Goal: Navigation & Orientation: Understand site structure

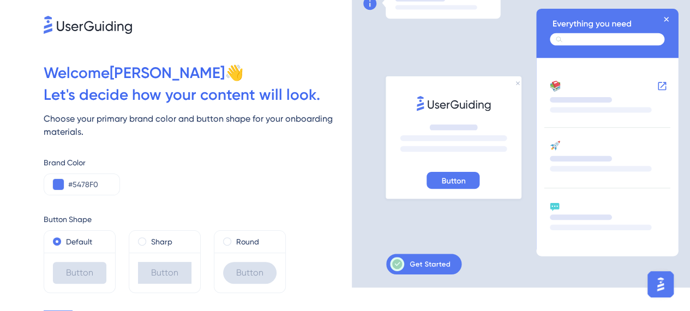
scroll to position [44, 0]
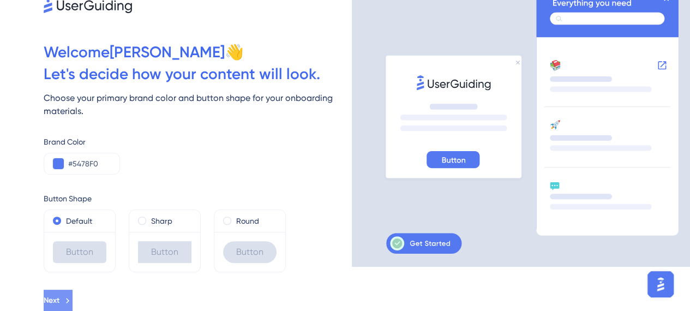
click at [73, 296] on icon at bounding box center [68, 301] width 10 height 10
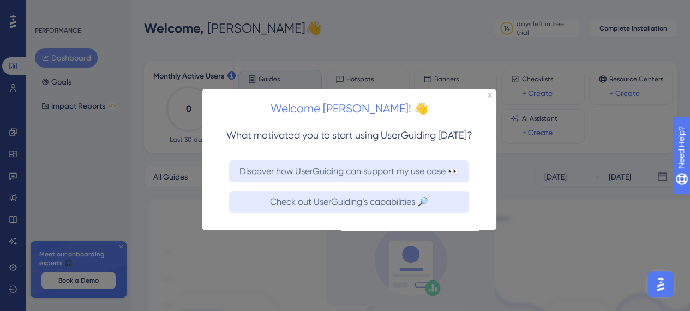
click at [250, 243] on div at bounding box center [345, 155] width 690 height 311
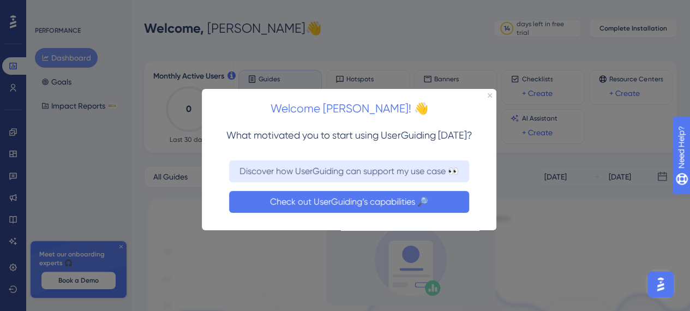
click at [338, 198] on button "Check out UserGuiding’s capabilities 🔎" at bounding box center [349, 202] width 240 height 22
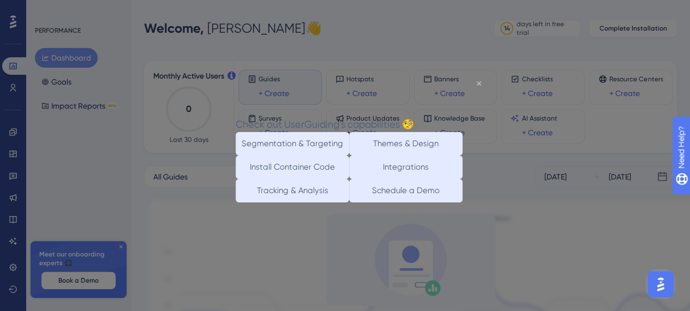
click at [477, 84] on icon "Close Preview" at bounding box center [479, 83] width 4 height 4
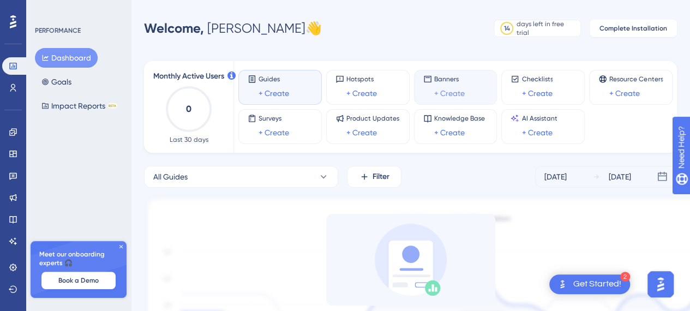
click at [450, 93] on link "+ Create" at bounding box center [449, 93] width 31 height 13
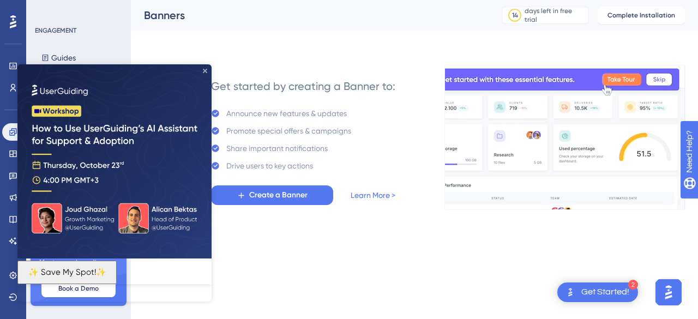
click at [203, 71] on icon "Close Preview" at bounding box center [205, 71] width 4 height 4
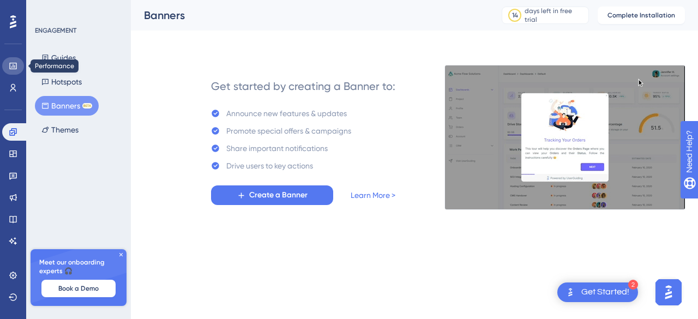
click at [16, 59] on link at bounding box center [13, 65] width 22 height 17
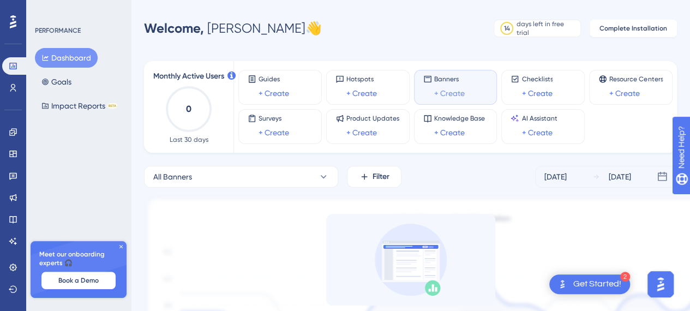
click at [437, 98] on link "+ Create" at bounding box center [449, 93] width 31 height 13
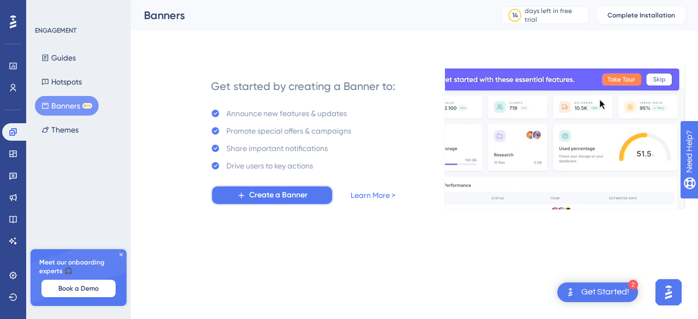
click at [267, 191] on span "Create a Banner" at bounding box center [278, 195] width 58 height 13
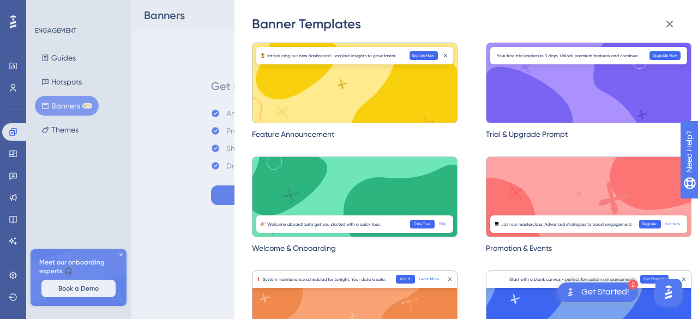
scroll to position [34, 0]
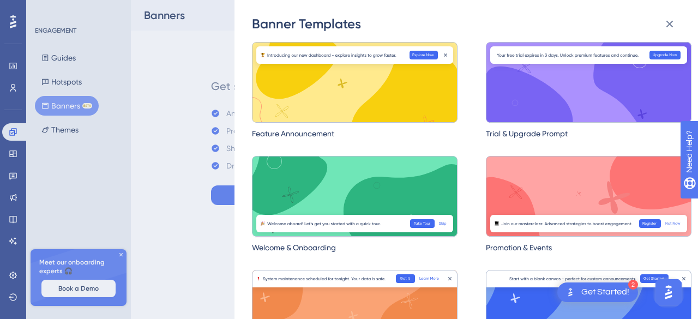
click at [352, 186] on img at bounding box center [355, 196] width 206 height 81
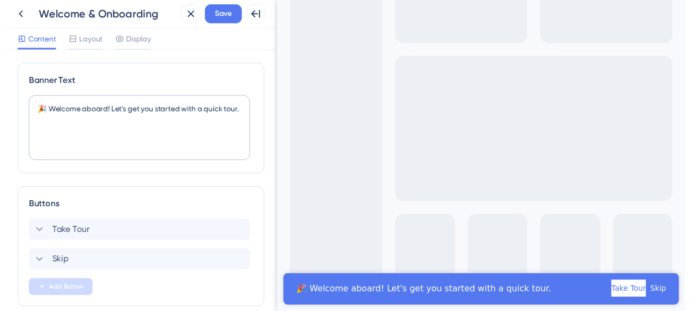
scroll to position [32, 0]
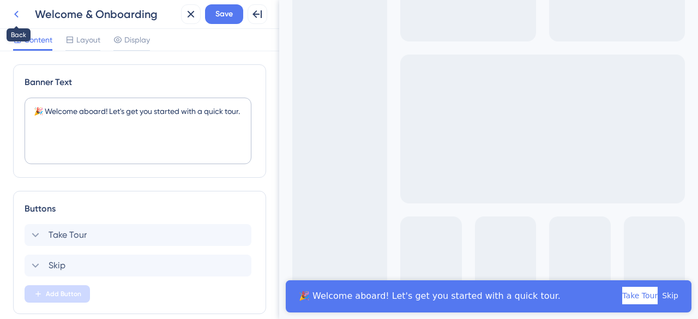
click at [23, 17] on button at bounding box center [17, 14] width 20 height 20
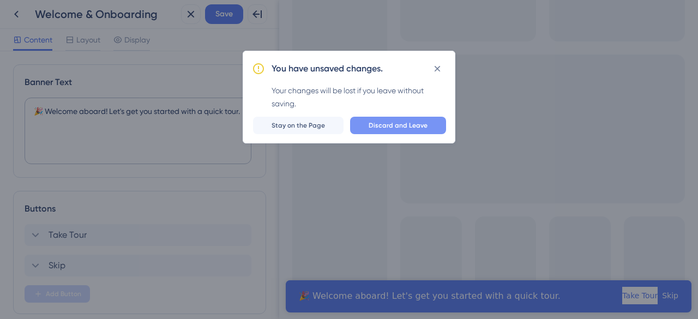
click at [389, 125] on span "Discard and Leave" at bounding box center [398, 125] width 59 height 9
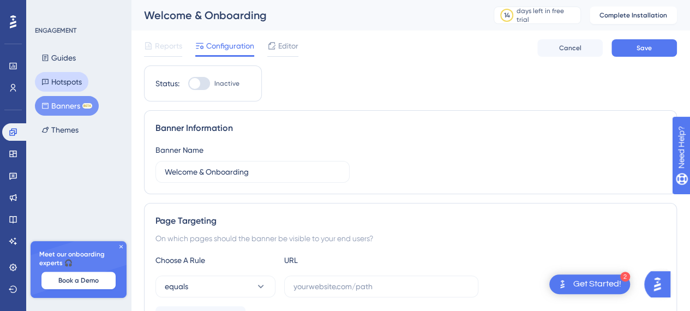
click at [69, 75] on button "Hotspots" at bounding box center [61, 82] width 53 height 20
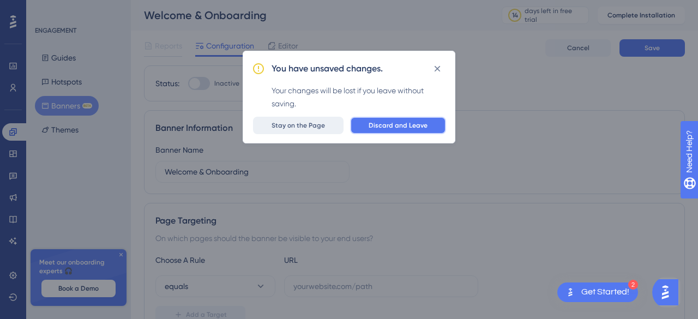
drag, startPoint x: 391, startPoint y: 125, endPoint x: 322, endPoint y: 126, distance: 69.3
click at [322, 126] on div "Discard and Leave Stay on the Page" at bounding box center [349, 125] width 194 height 17
click at [393, 124] on span "Discard and Leave" at bounding box center [398, 125] width 59 height 9
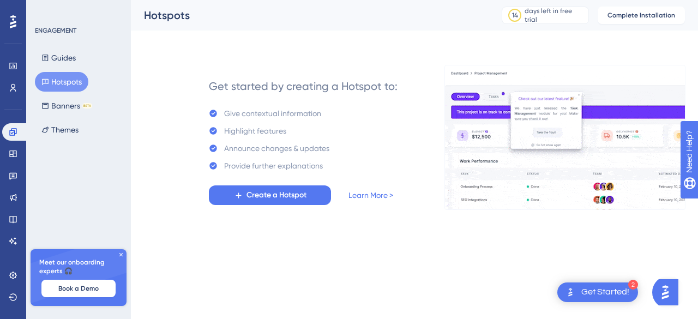
click at [552, 149] on img at bounding box center [564, 137] width 241 height 145
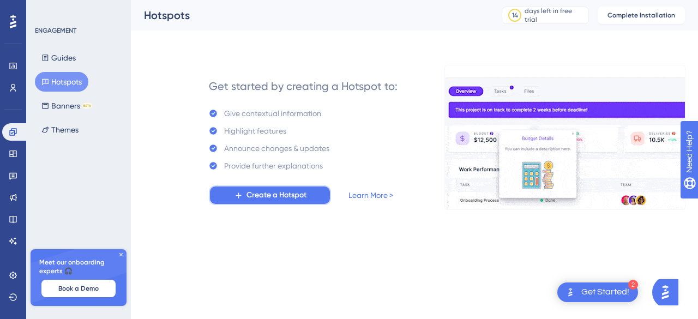
click at [295, 195] on span "Create a Hotspot" at bounding box center [277, 195] width 60 height 13
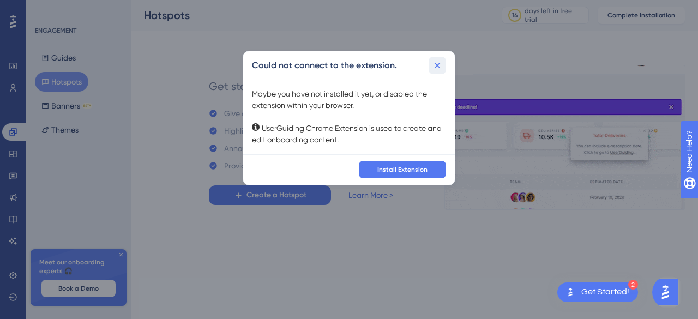
click at [444, 62] on button at bounding box center [437, 65] width 17 height 17
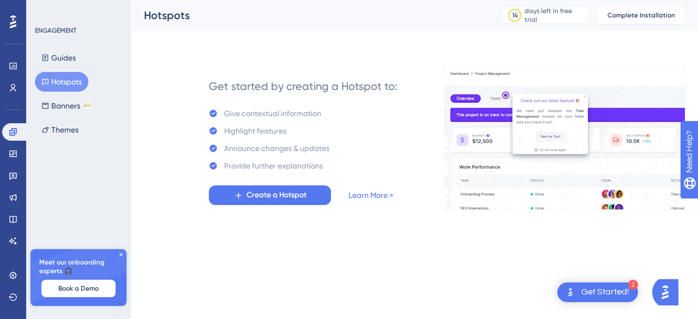
click at [91, 125] on div "Guides Hotspots Banners BETA Themes" at bounding box center [79, 94] width 88 height 92
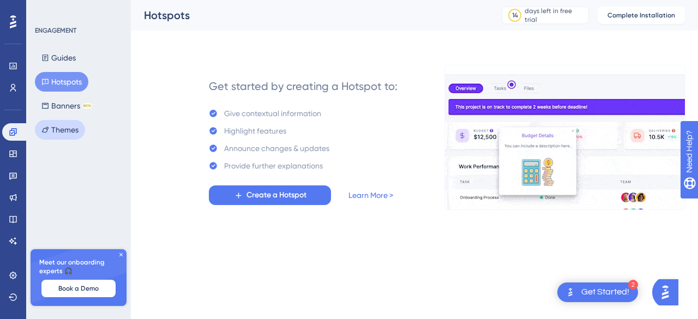
click at [71, 128] on button "Themes" at bounding box center [60, 130] width 50 height 20
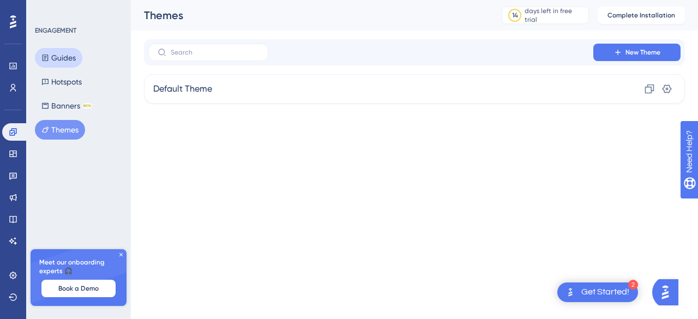
click at [62, 57] on button "Guides" at bounding box center [58, 58] width 47 height 20
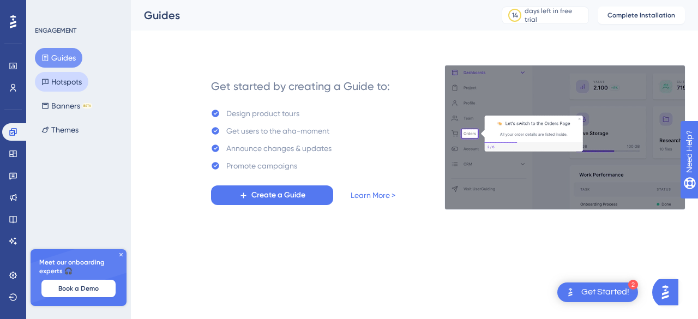
click at [71, 75] on button "Hotspots" at bounding box center [61, 82] width 53 height 20
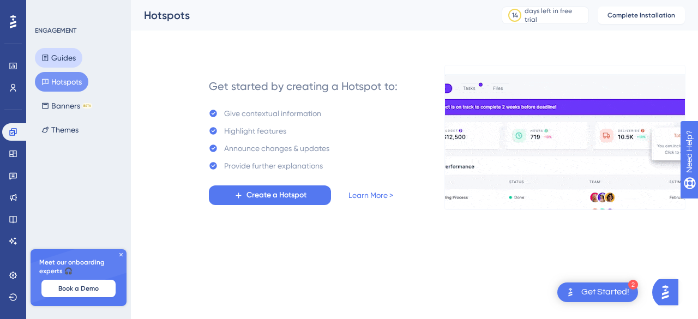
click at [53, 58] on button "Guides" at bounding box center [58, 58] width 47 height 20
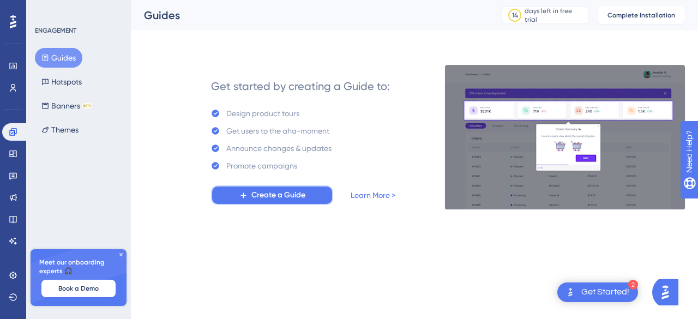
click at [272, 193] on span "Create a Guide" at bounding box center [278, 195] width 54 height 13
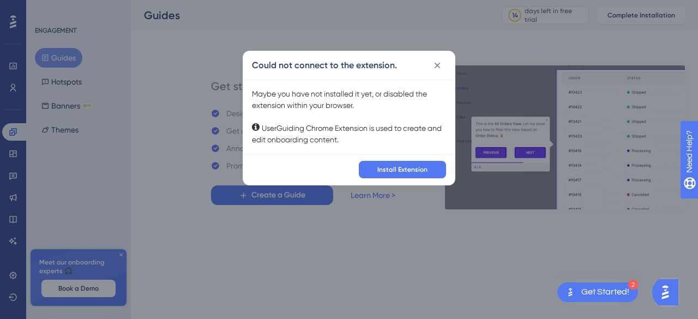
click at [239, 211] on div "Could not connect to the extension. Maybe you have not installed it yet, or dis…" at bounding box center [349, 159] width 698 height 319
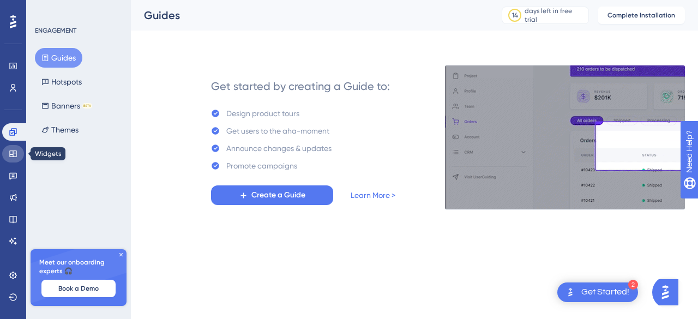
click at [7, 152] on link at bounding box center [13, 153] width 22 height 17
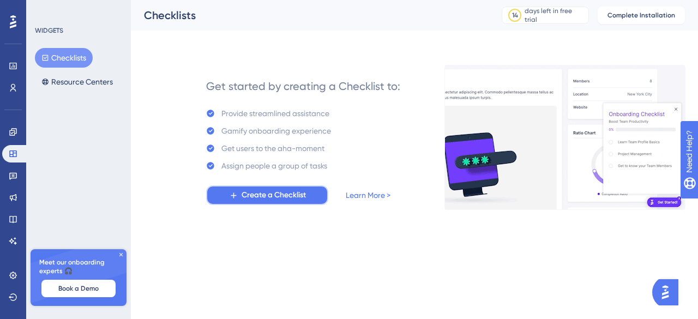
click at [262, 197] on span "Create a Checklist" at bounding box center [274, 195] width 64 height 13
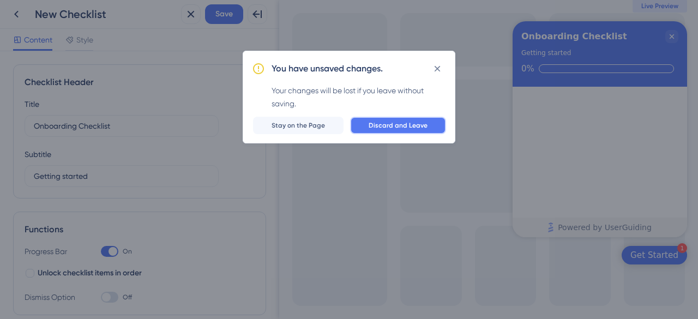
click at [395, 128] on span "Discard and Leave" at bounding box center [398, 125] width 59 height 9
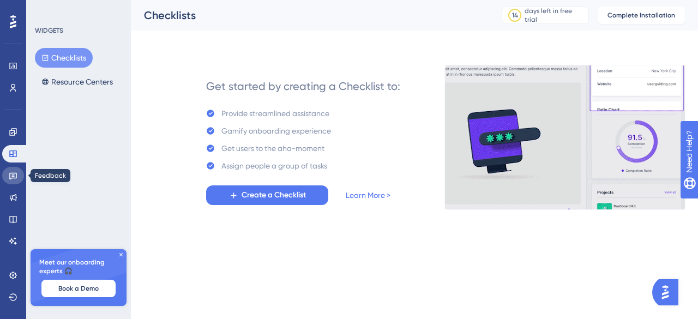
click at [9, 174] on icon at bounding box center [13, 175] width 9 height 9
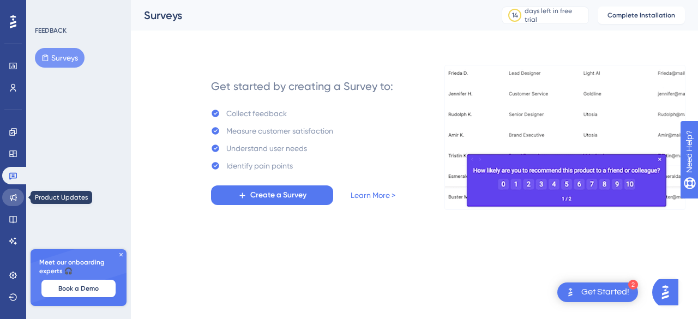
click at [5, 199] on link at bounding box center [13, 197] width 22 height 17
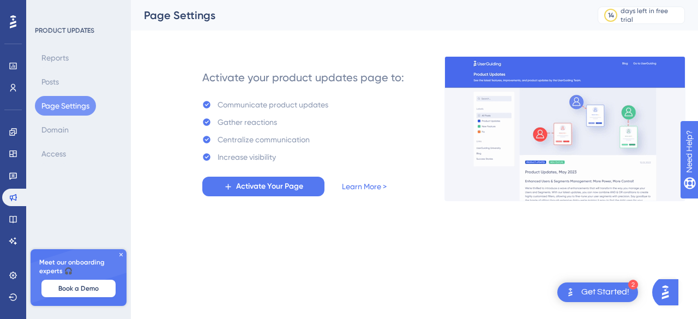
click at [76, 126] on div "Reports Posts Page Settings Domain Access" at bounding box center [79, 106] width 88 height 116
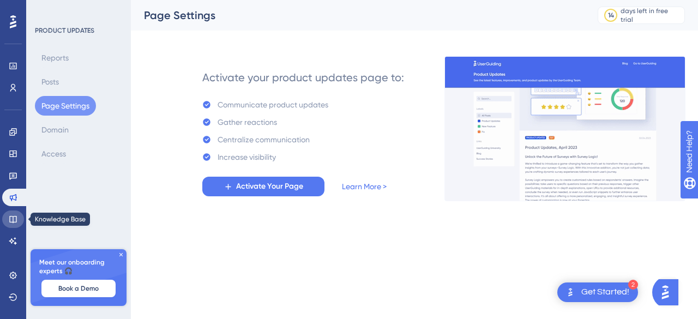
click at [14, 220] on icon at bounding box center [13, 219] width 9 height 9
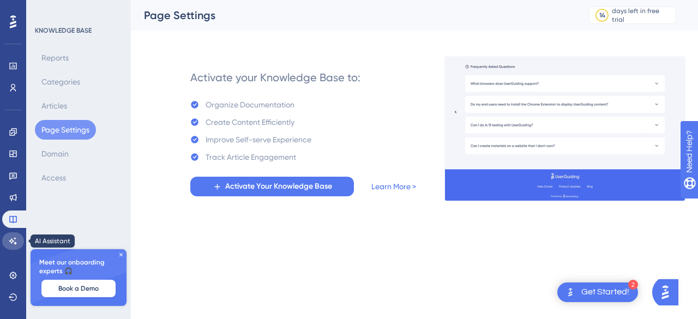
click at [13, 244] on icon at bounding box center [13, 241] width 9 height 9
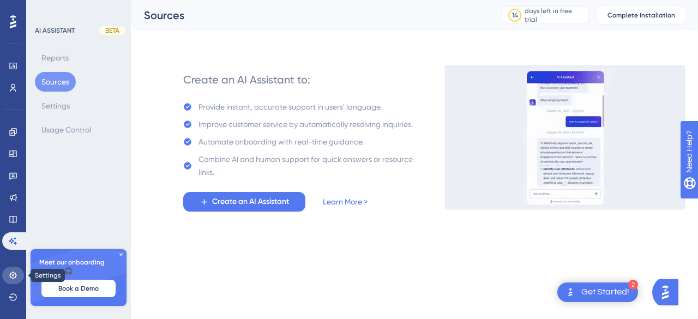
click at [10, 270] on link at bounding box center [13, 275] width 22 height 17
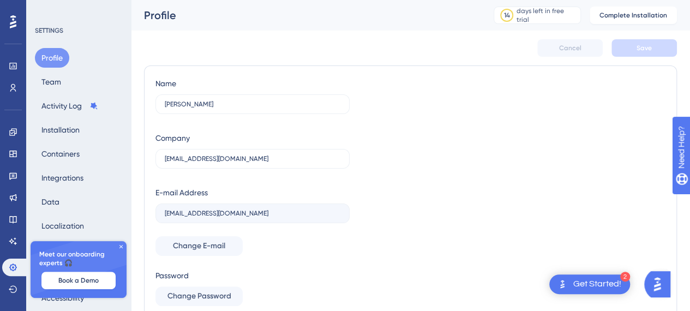
click at [14, 23] on icon at bounding box center [13, 21] width 7 height 13
click at [17, 70] on link at bounding box center [13, 65] width 22 height 17
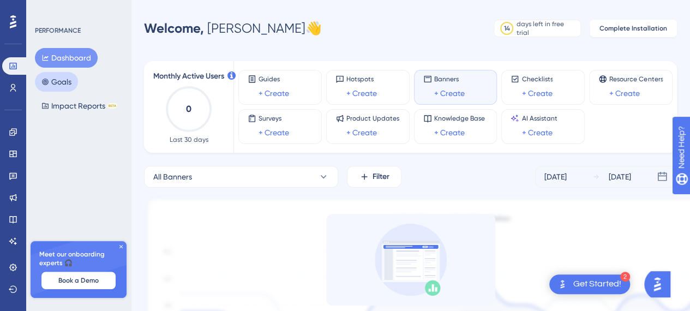
click at [65, 83] on button "Goals" at bounding box center [56, 82] width 43 height 20
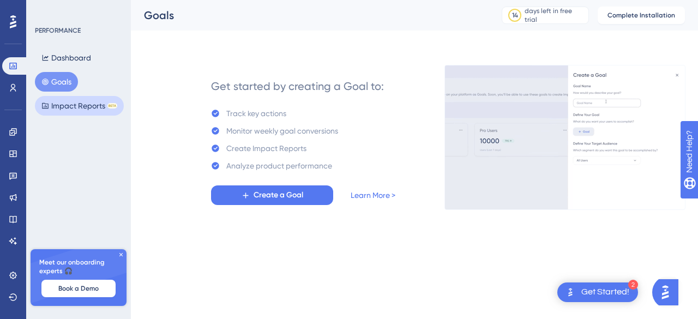
click at [79, 103] on button "Impact Reports BETA" at bounding box center [79, 106] width 89 height 20
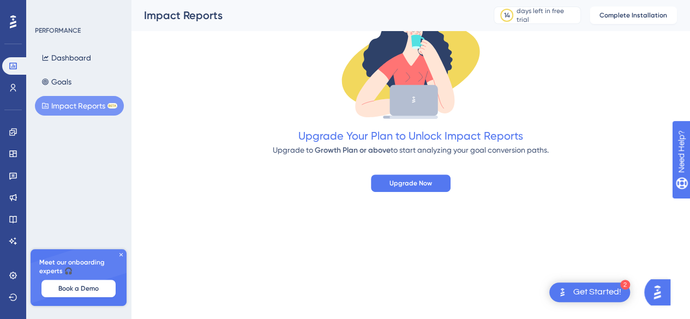
scroll to position [191, 0]
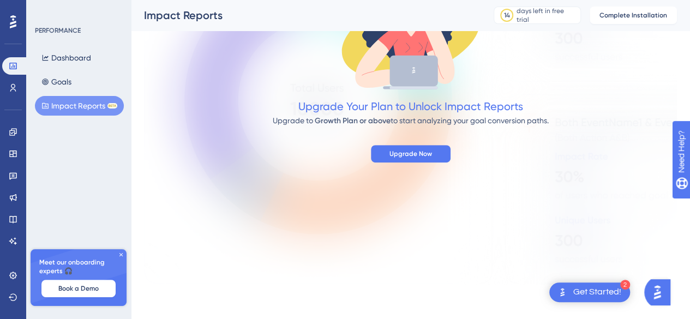
click at [577, 295] on div "Get Started!" at bounding box center [597, 292] width 48 height 12
